Goal: Information Seeking & Learning: Find specific fact

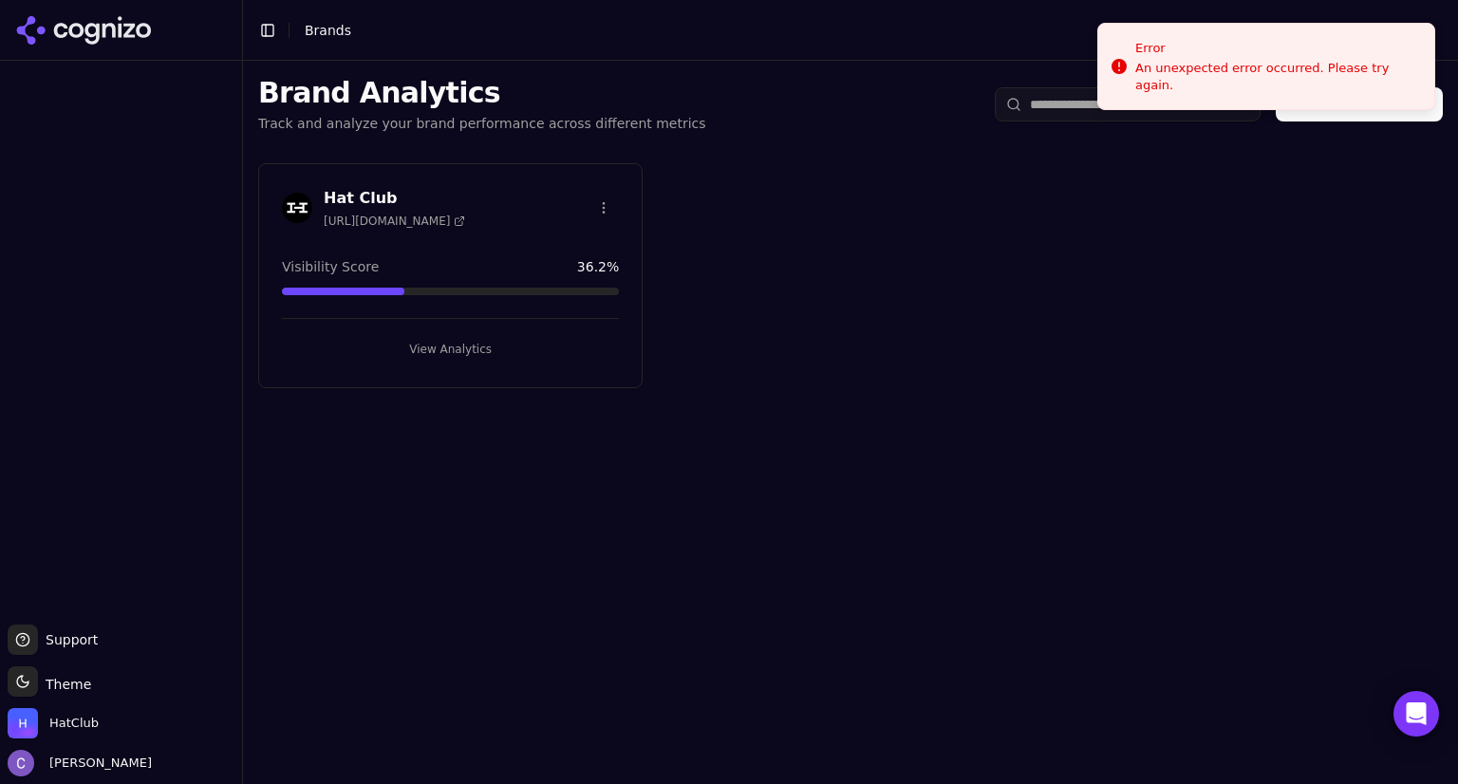
click at [511, 353] on button "View Analytics" at bounding box center [450, 349] width 337 height 30
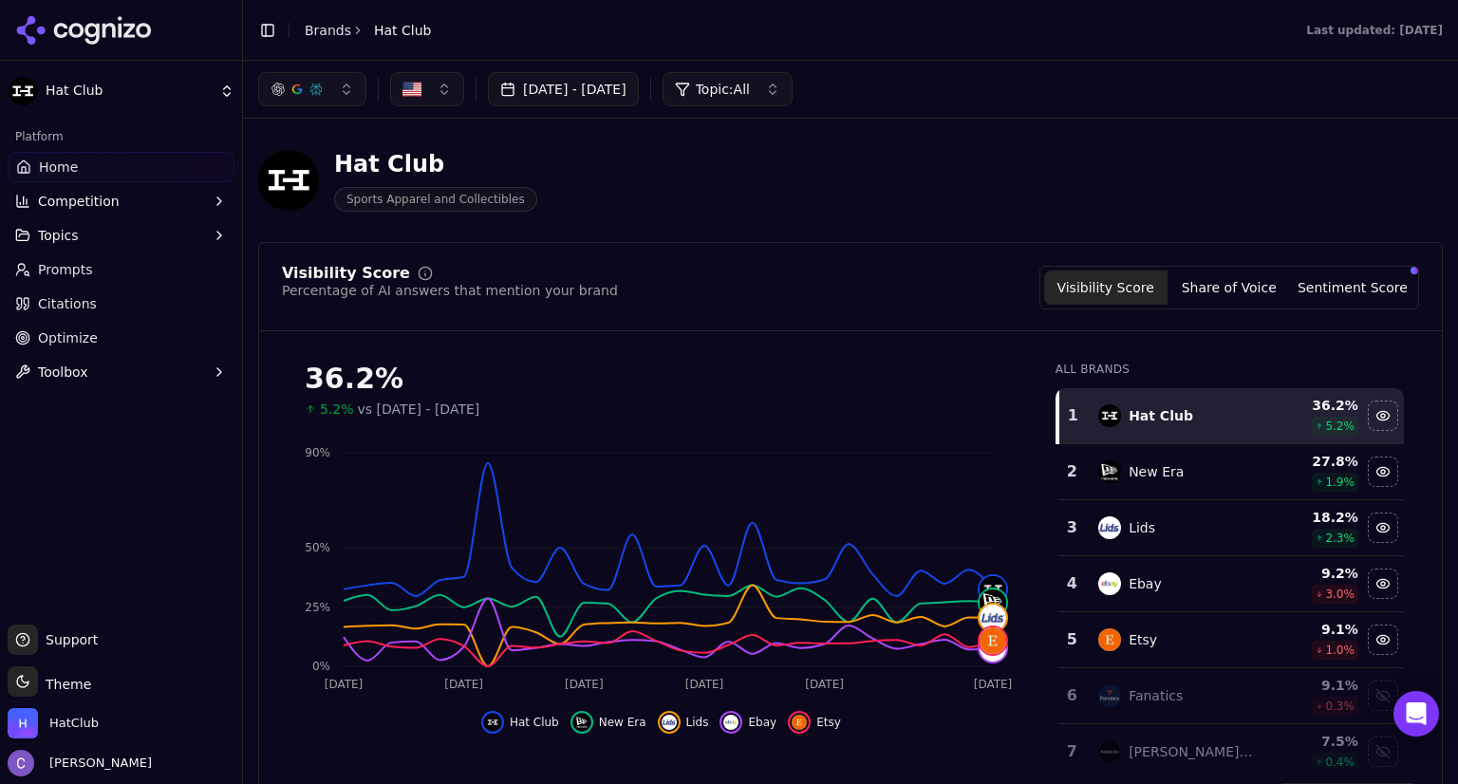
click at [127, 269] on link "Prompts" at bounding box center [121, 269] width 227 height 30
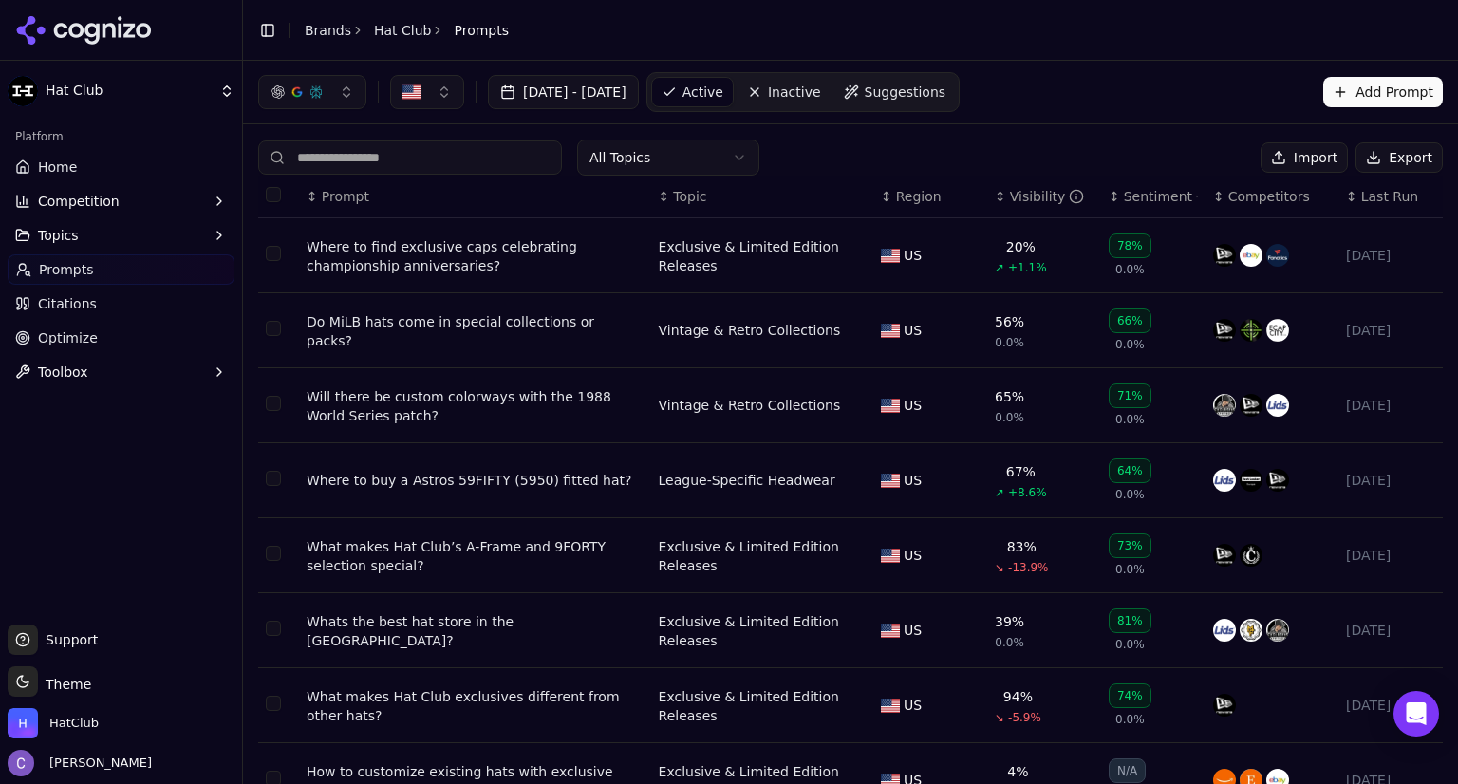
click at [442, 164] on input at bounding box center [410, 157] width 304 height 34
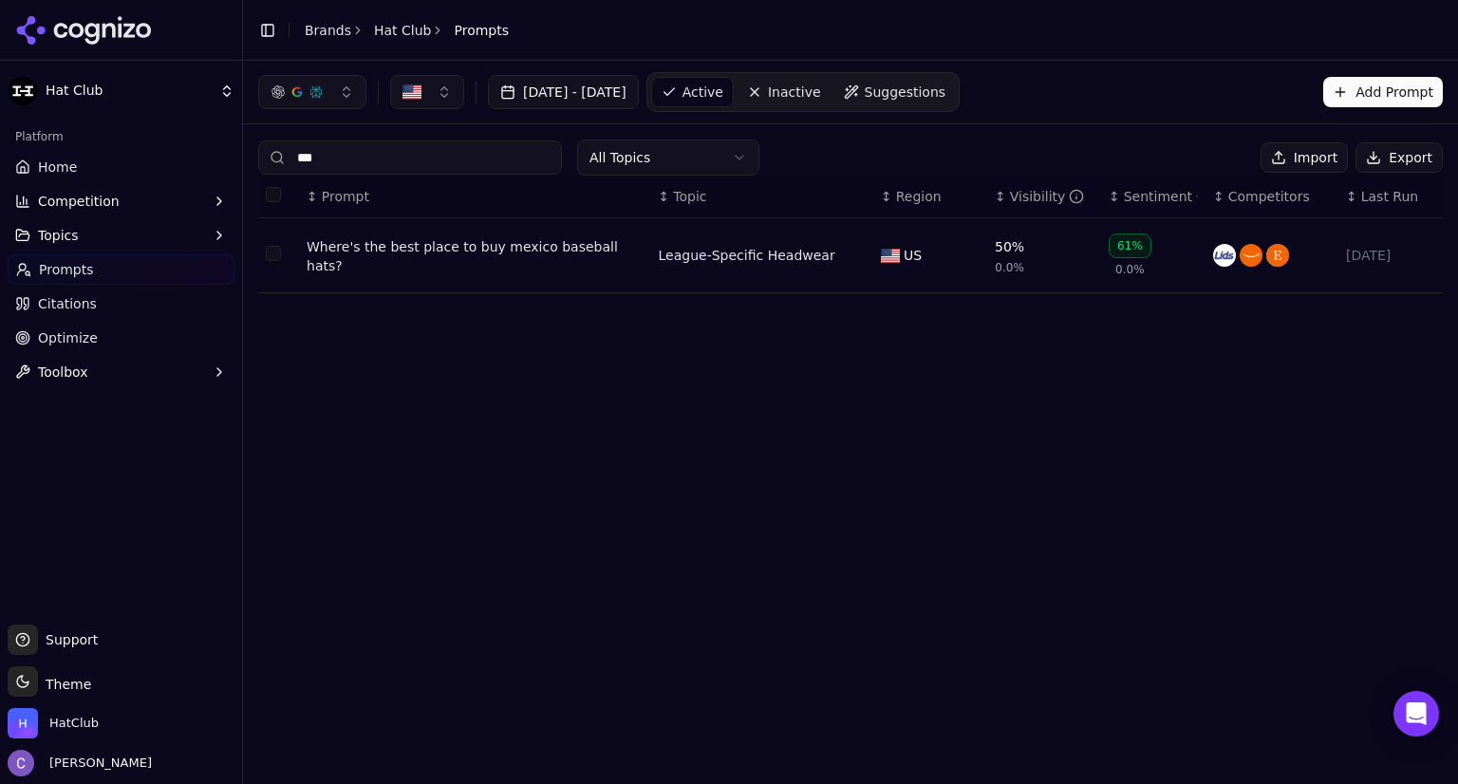
type input "***"
click at [421, 259] on div "Where's the best place to buy mexico baseball hats?" at bounding box center [475, 256] width 337 height 38
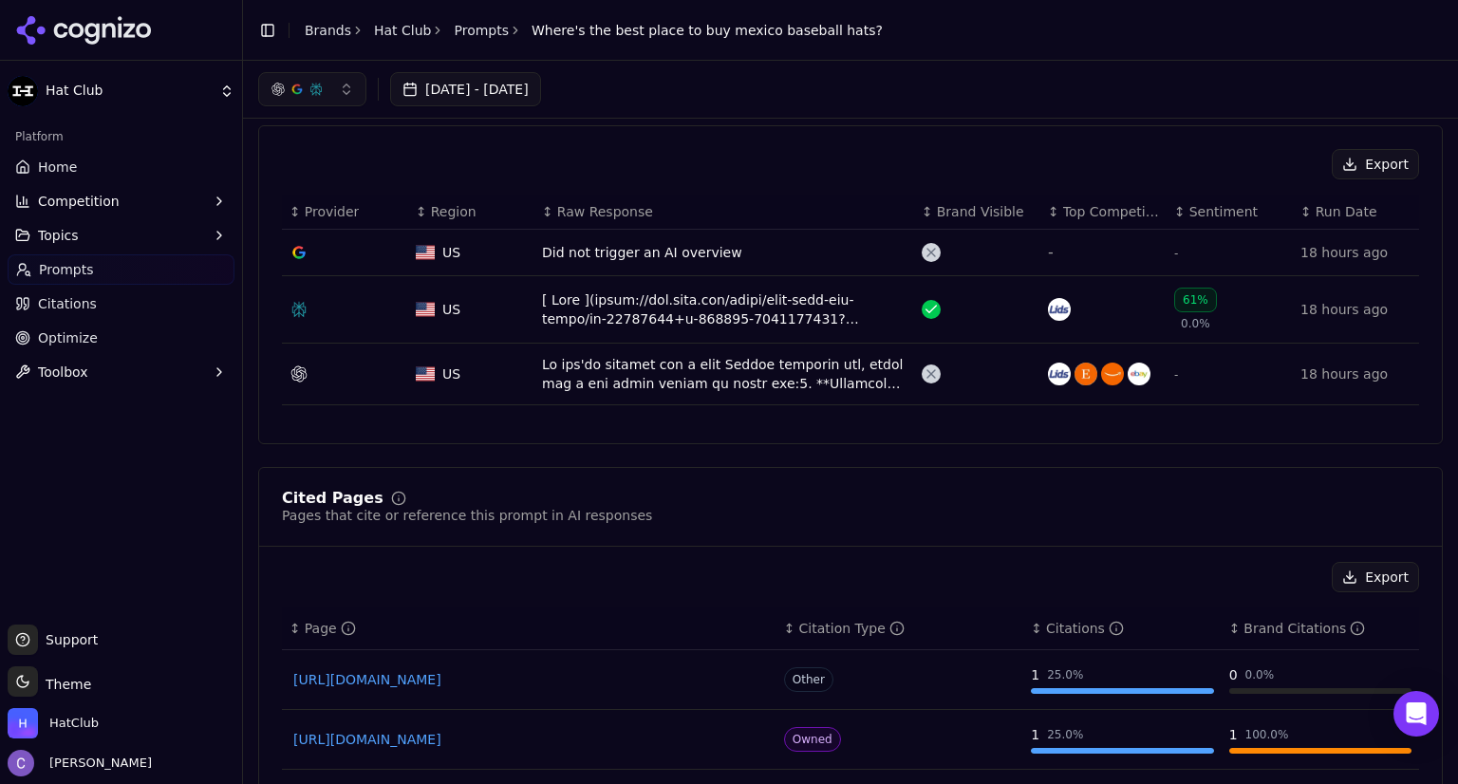
scroll to position [580, 0]
click at [756, 301] on div "Data table" at bounding box center [724, 310] width 364 height 38
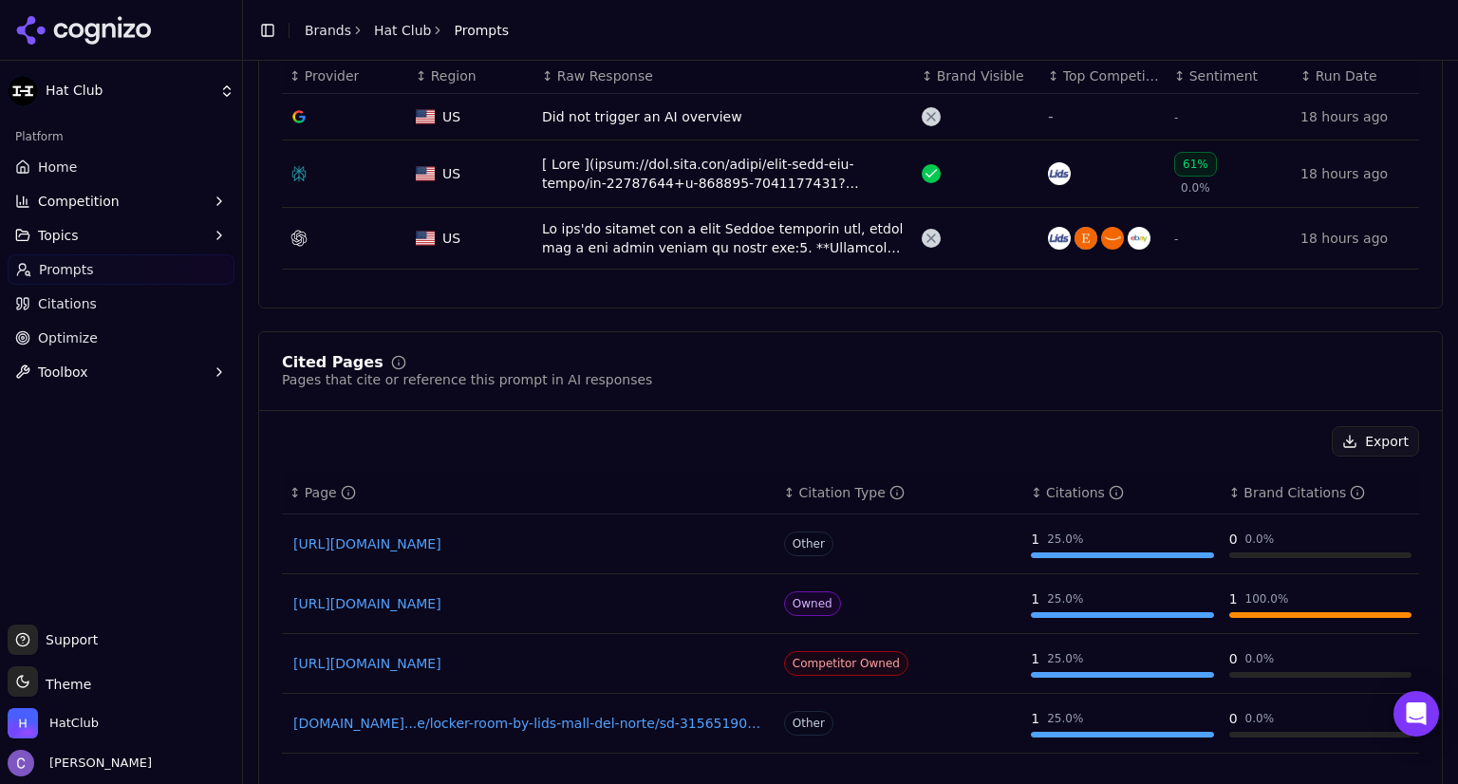
scroll to position [736, 0]
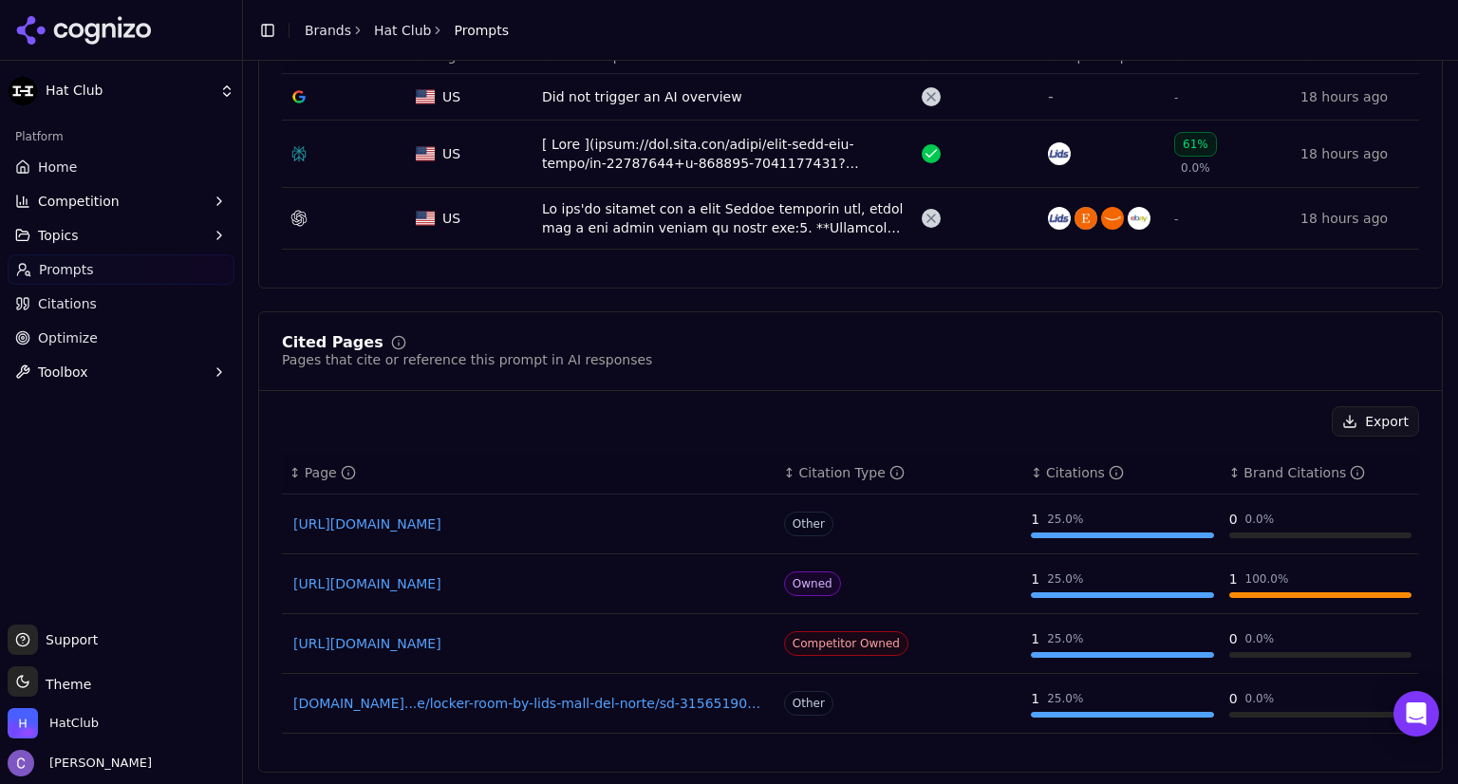
click at [415, 586] on link "[URL][DOMAIN_NAME]" at bounding box center [529, 583] width 472 height 19
